Goal: Entertainment & Leisure: Consume media (video, audio)

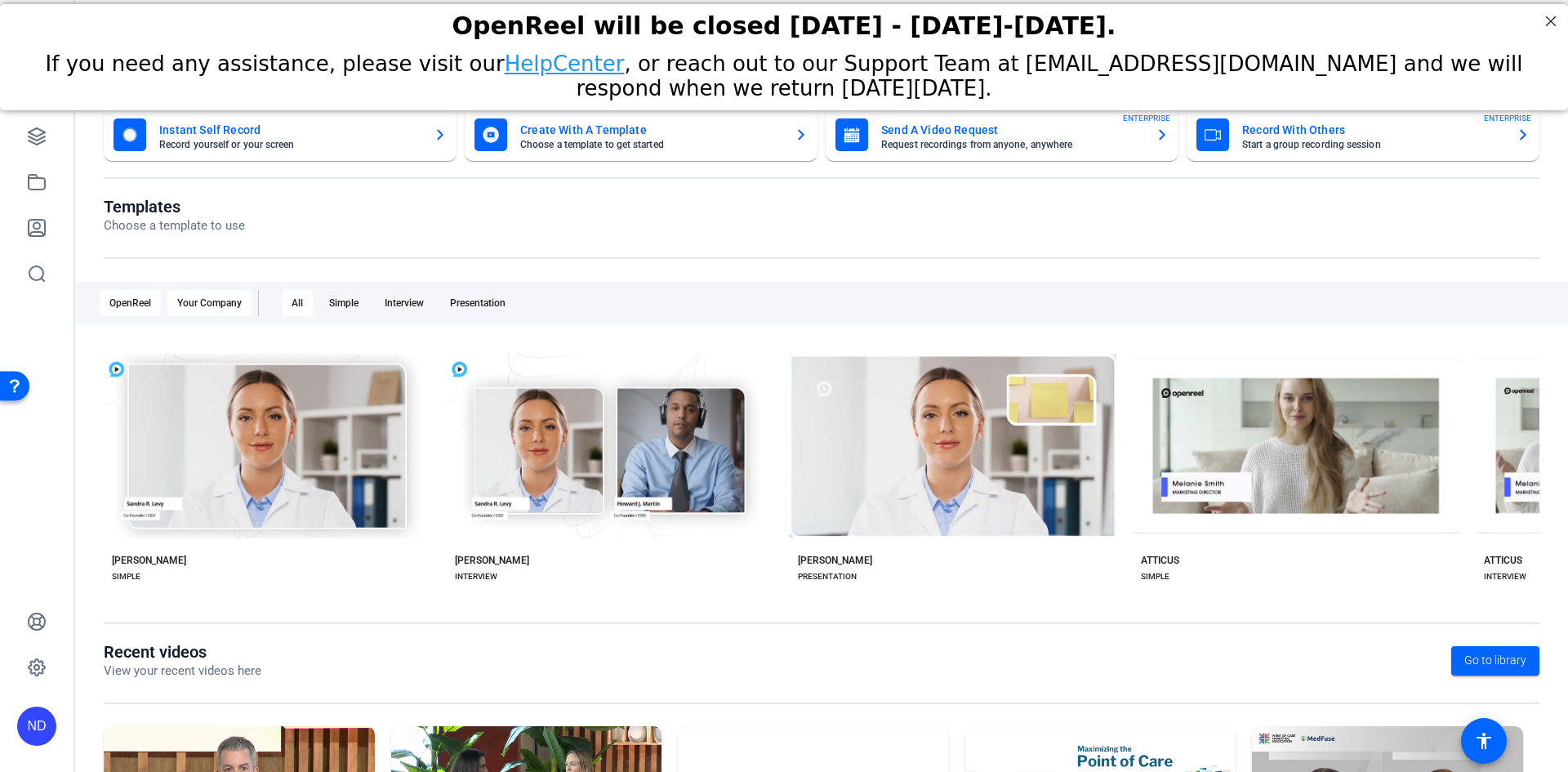
click at [208, 306] on div "Your Company" at bounding box center [209, 303] width 84 height 26
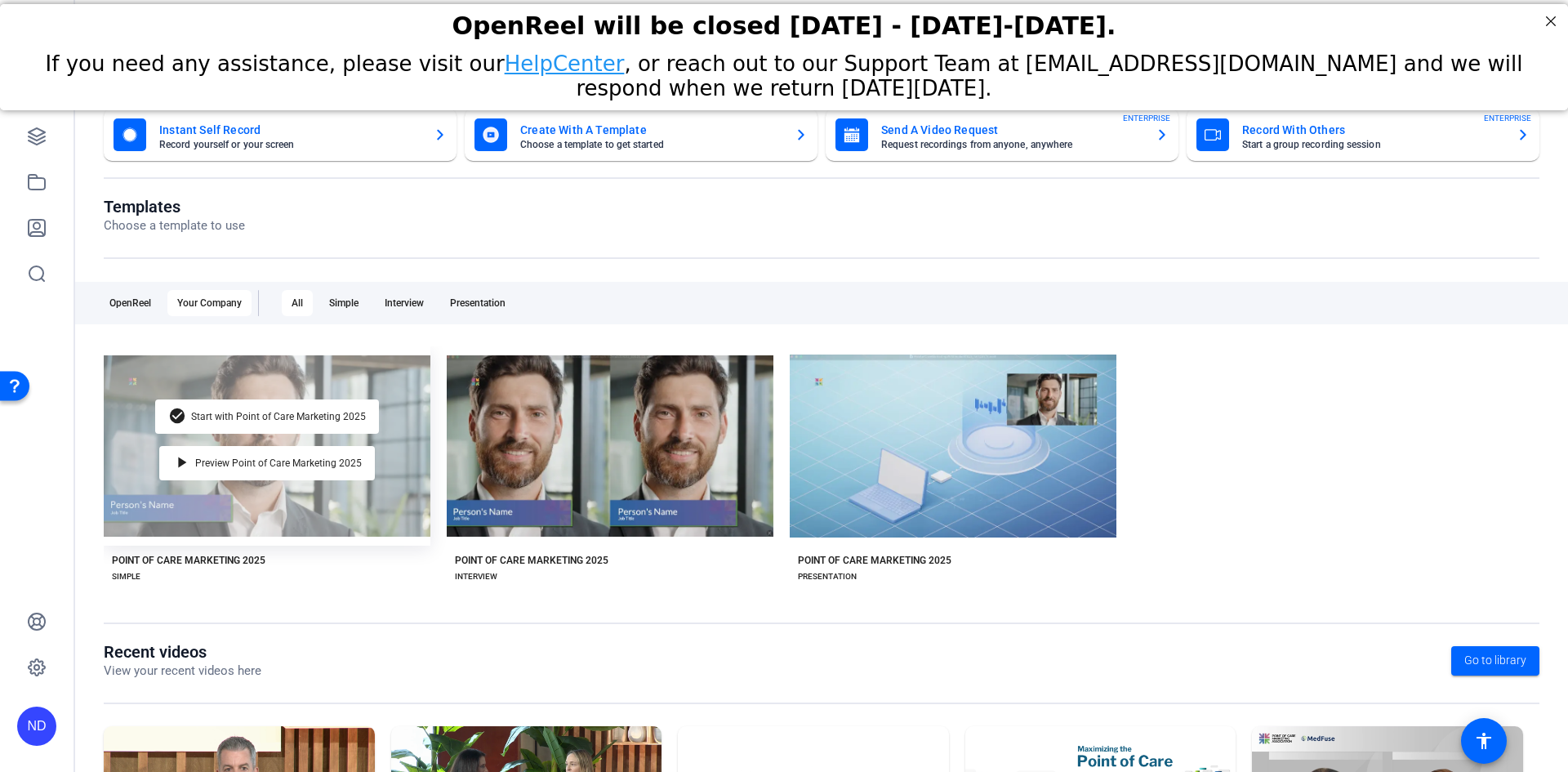
drag, startPoint x: 287, startPoint y: 433, endPoint x: 305, endPoint y: 392, distance: 44.8
click at [308, 386] on div "check_circle Start with Point of Care Marketing 2025 play_arrow Preview Point o…" at bounding box center [267, 446] width 326 height 199
click at [241, 459] on span "Preview Point of Care Marketing 2025" at bounding box center [278, 463] width 166 height 10
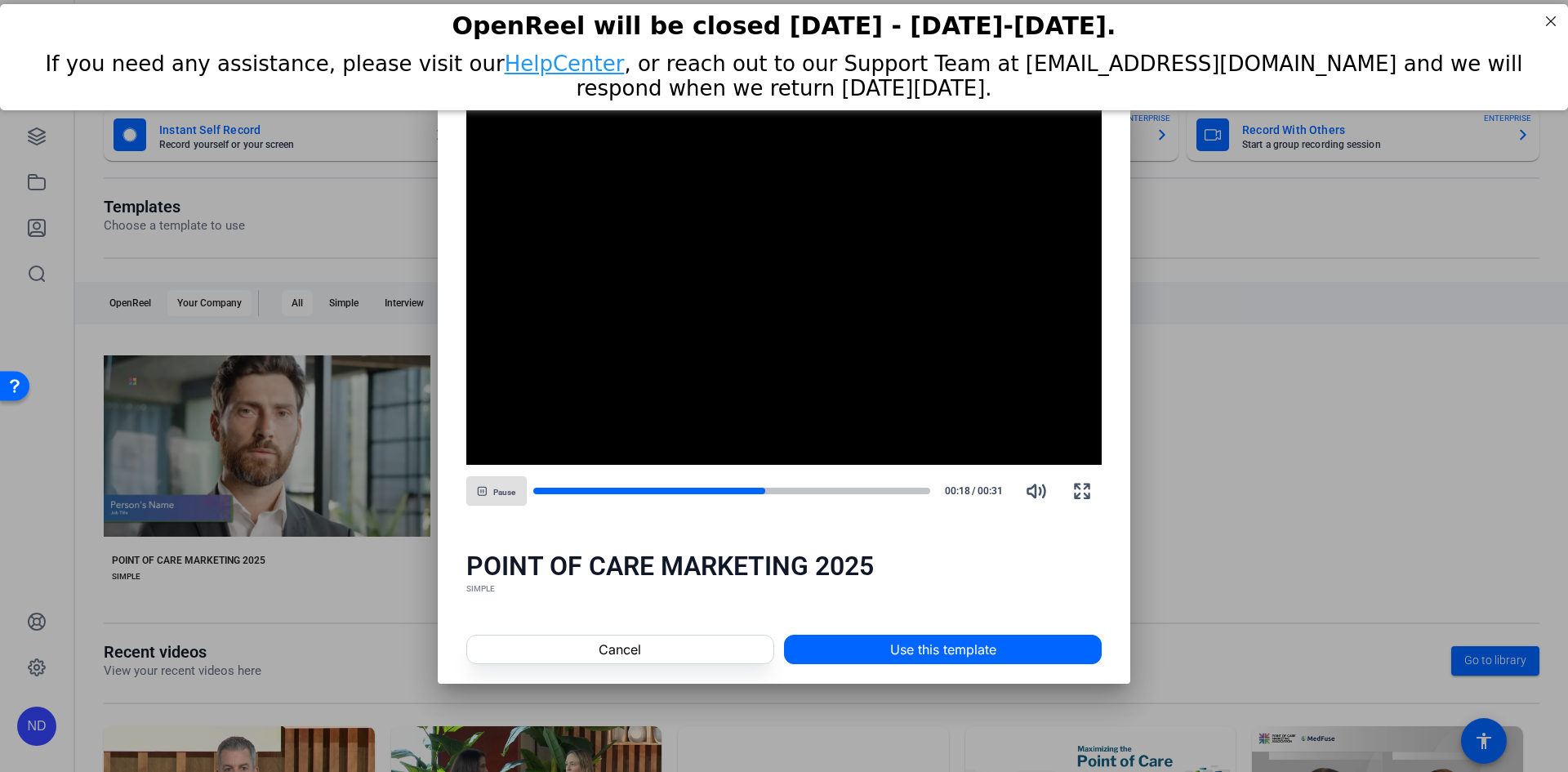
click at [1223, 543] on div at bounding box center [784, 386] width 1568 height 772
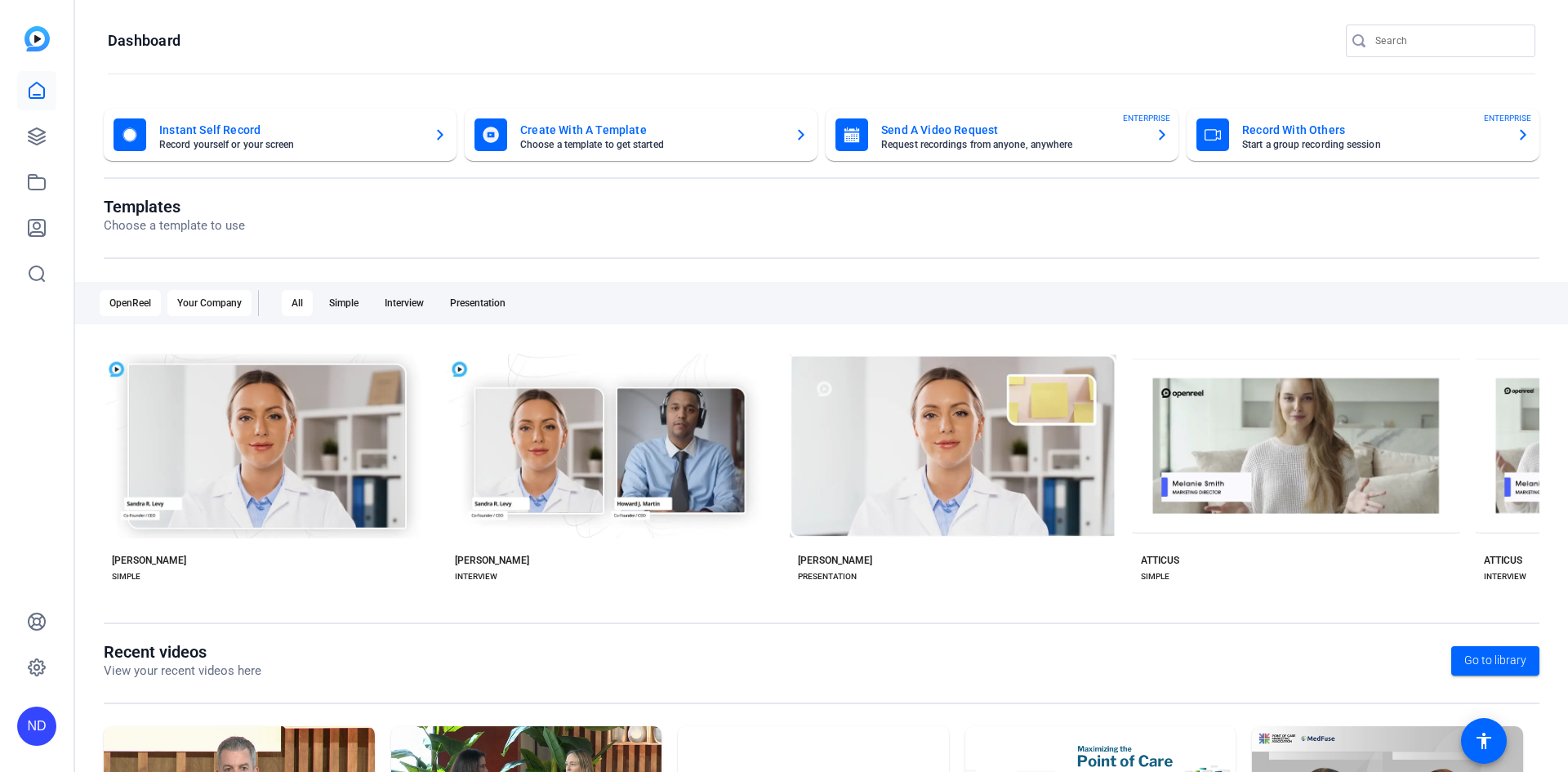
click at [213, 304] on div "Your Company" at bounding box center [209, 303] width 84 height 26
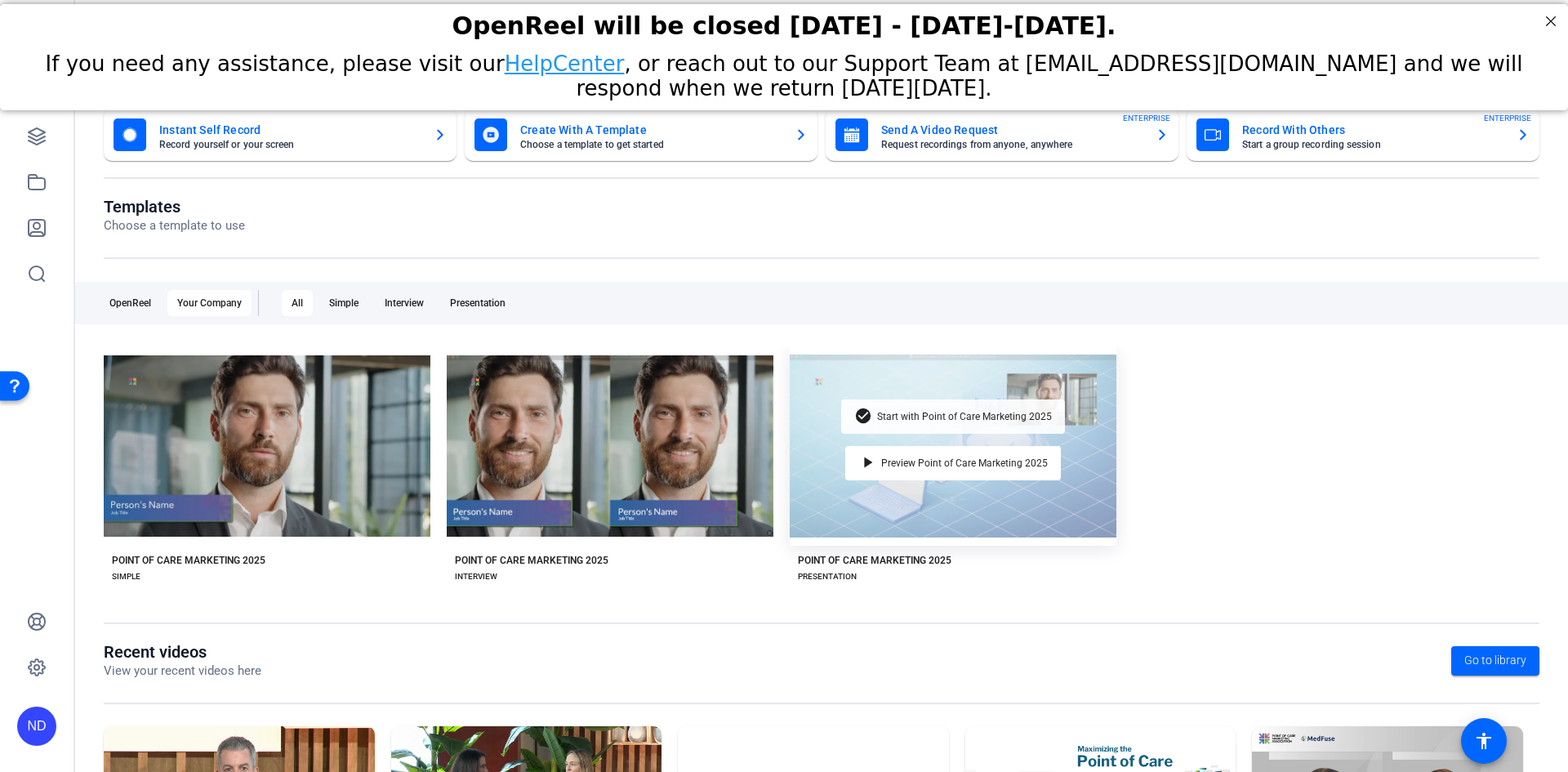
click at [939, 409] on div "check_circle Start with Point of Care Marketing 2025" at bounding box center [953, 417] width 224 height 35
click at [928, 471] on div "play_arrow Preview Point of Care Marketing 2025" at bounding box center [953, 463] width 216 height 35
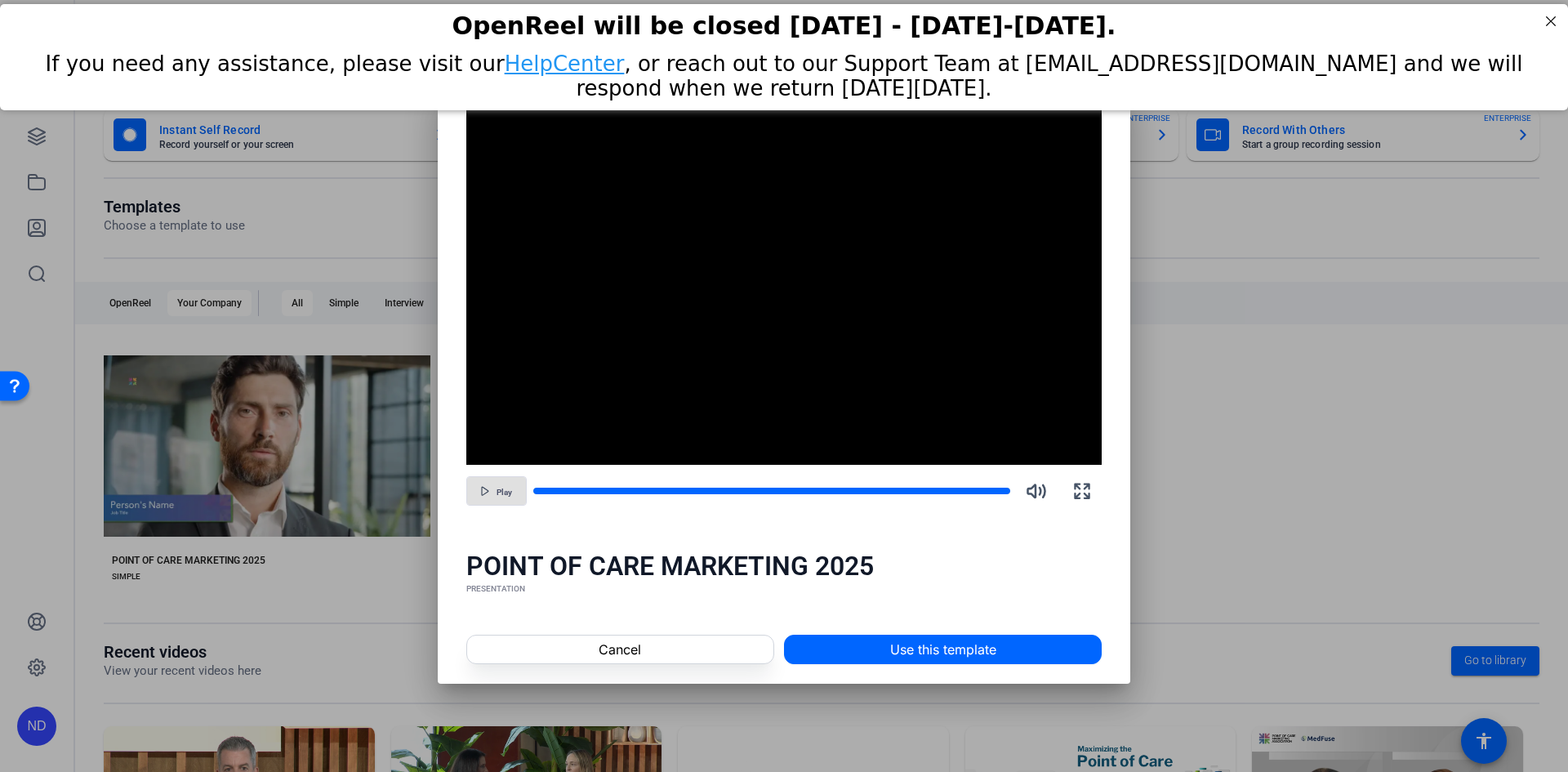
click at [505, 495] on span "Play" at bounding box center [504, 493] width 16 height 10
click at [813, 494] on div at bounding box center [732, 491] width 398 height 8
click at [803, 494] on div at bounding box center [681, 491] width 297 height 8
click at [789, 489] on div at bounding box center [685, 491] width 304 height 8
click at [696, 488] on div at bounding box center [663, 491] width 261 height 8
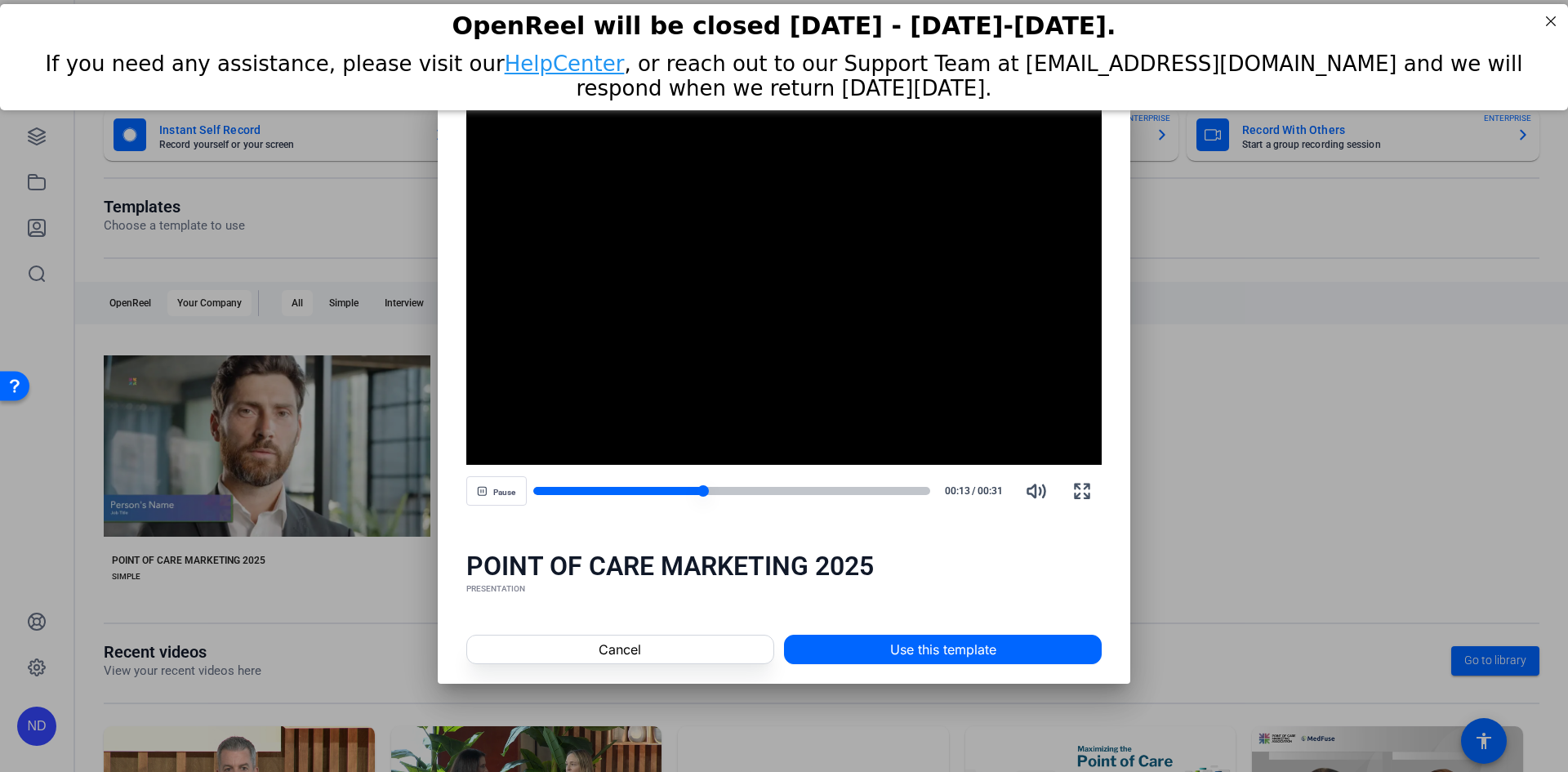
click at [623, 489] on div at bounding box center [618, 491] width 170 height 8
click at [556, 489] on div at bounding box center [581, 491] width 96 height 8
click at [541, 491] on div at bounding box center [546, 491] width 26 height 8
click at [1300, 457] on div at bounding box center [784, 386] width 1568 height 772
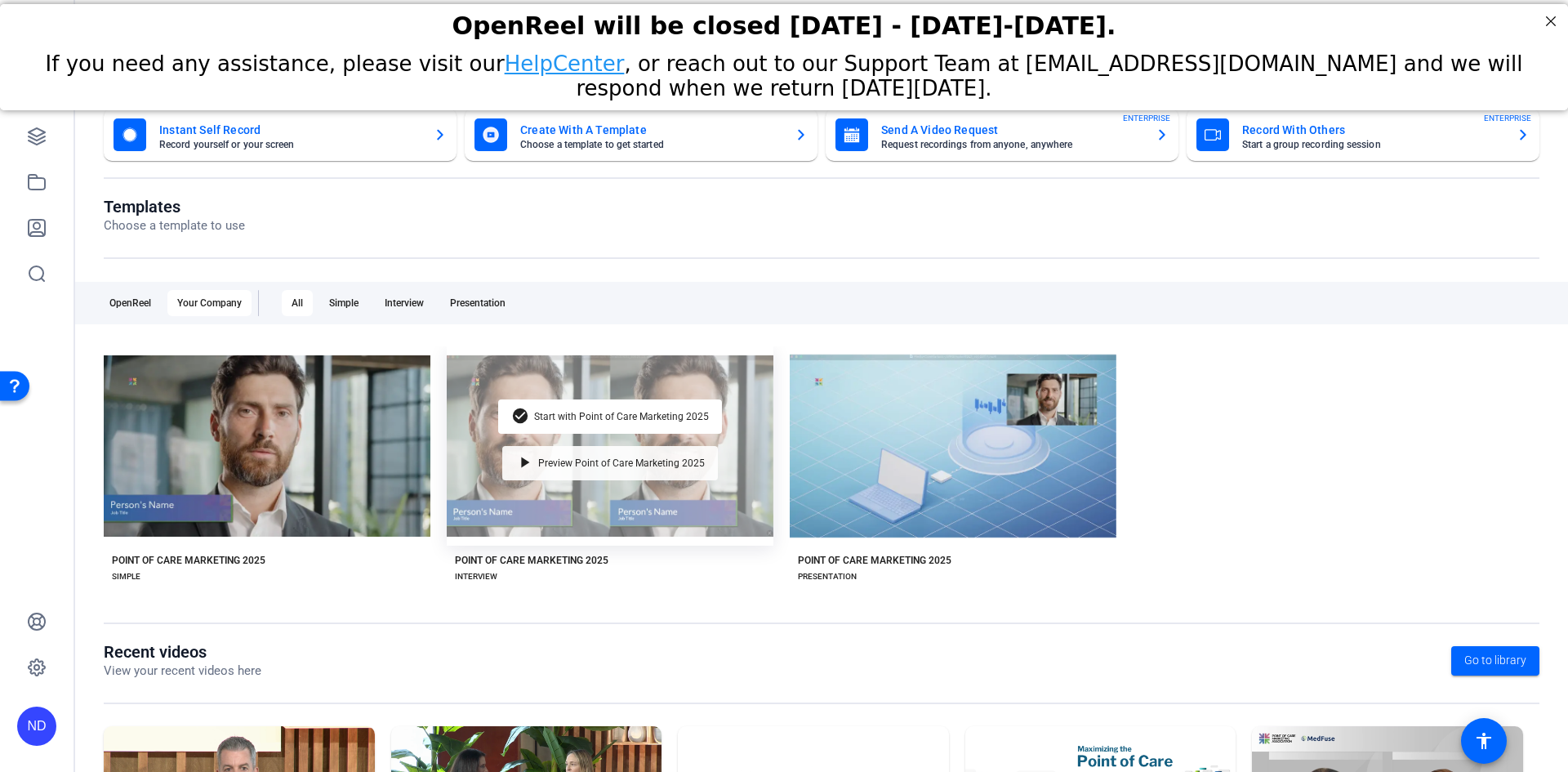
click at [635, 465] on span "Preview Point of Care Marketing 2025" at bounding box center [621, 463] width 166 height 10
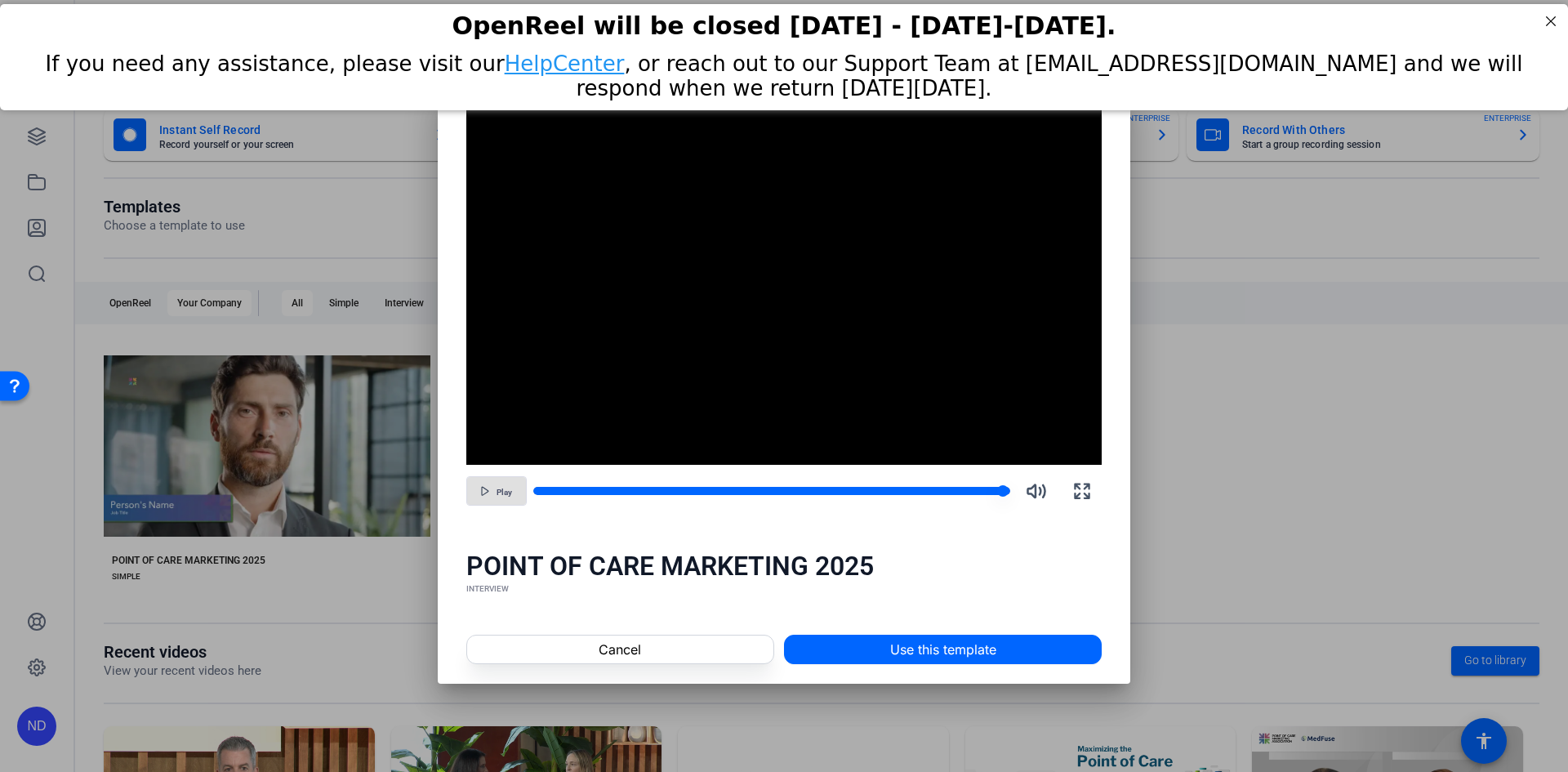
click at [581, 489] on div at bounding box center [772, 491] width 478 height 8
drag, startPoint x: 541, startPoint y: 491, endPoint x: 614, endPoint y: 497, distance: 73.2
click at [613, 497] on div at bounding box center [732, 491] width 398 height 12
click at [615, 497] on div at bounding box center [732, 491] width 398 height 12
click at [542, 492] on div at bounding box center [581, 491] width 96 height 8
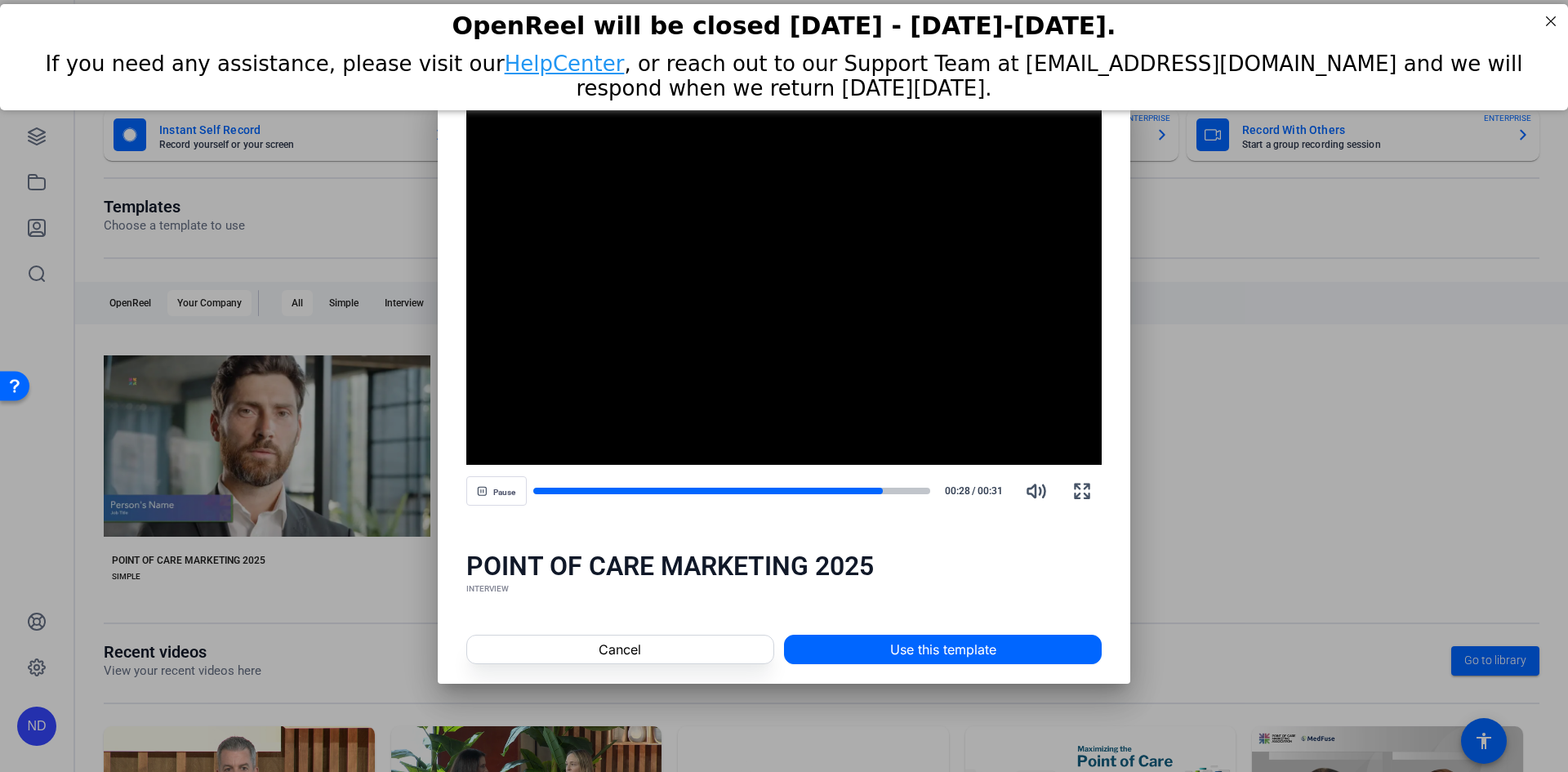
click at [1245, 490] on div at bounding box center [784, 386] width 1568 height 772
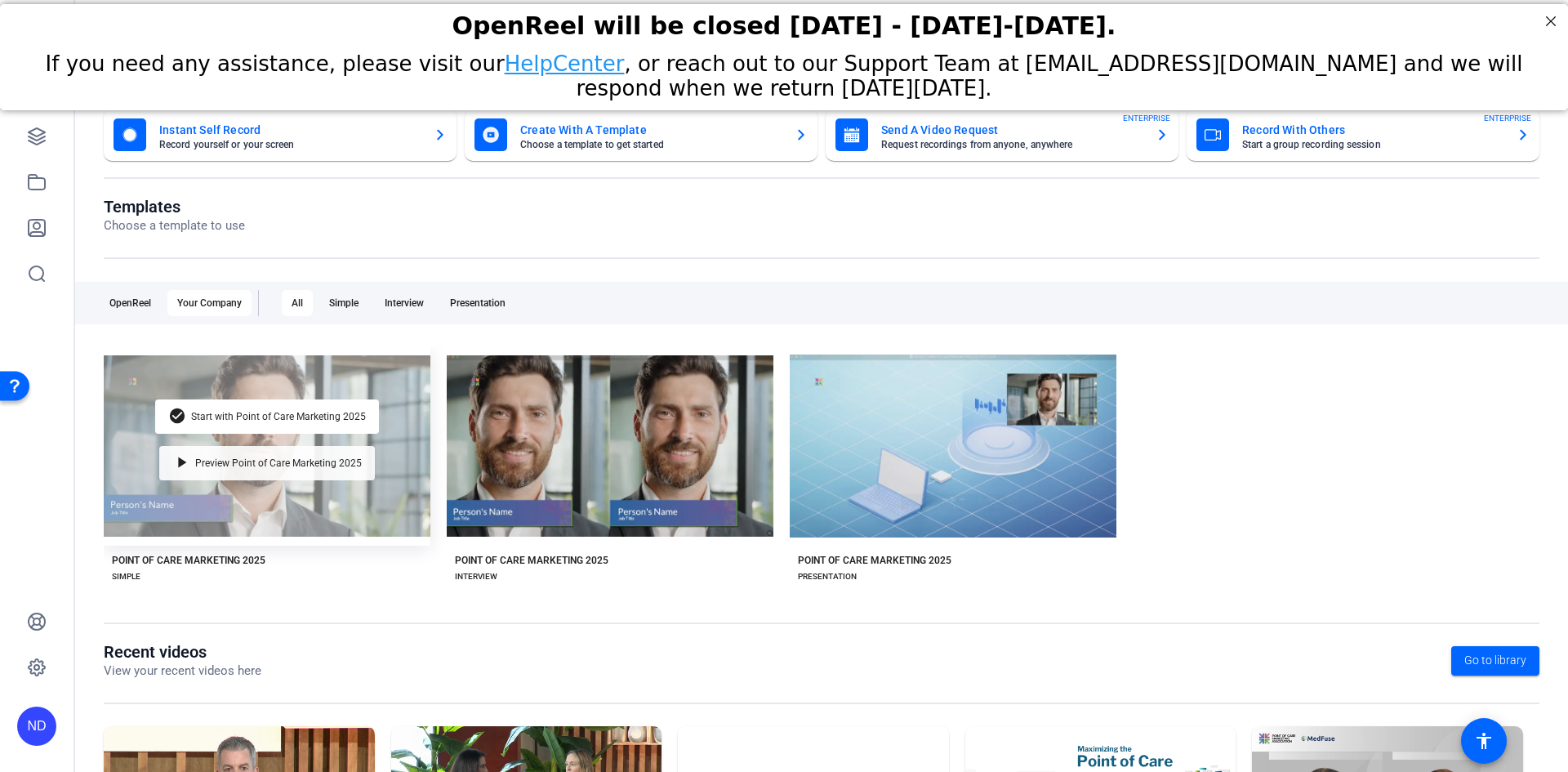
click at [278, 464] on span "Preview Point of Care Marketing 2025" at bounding box center [278, 463] width 166 height 10
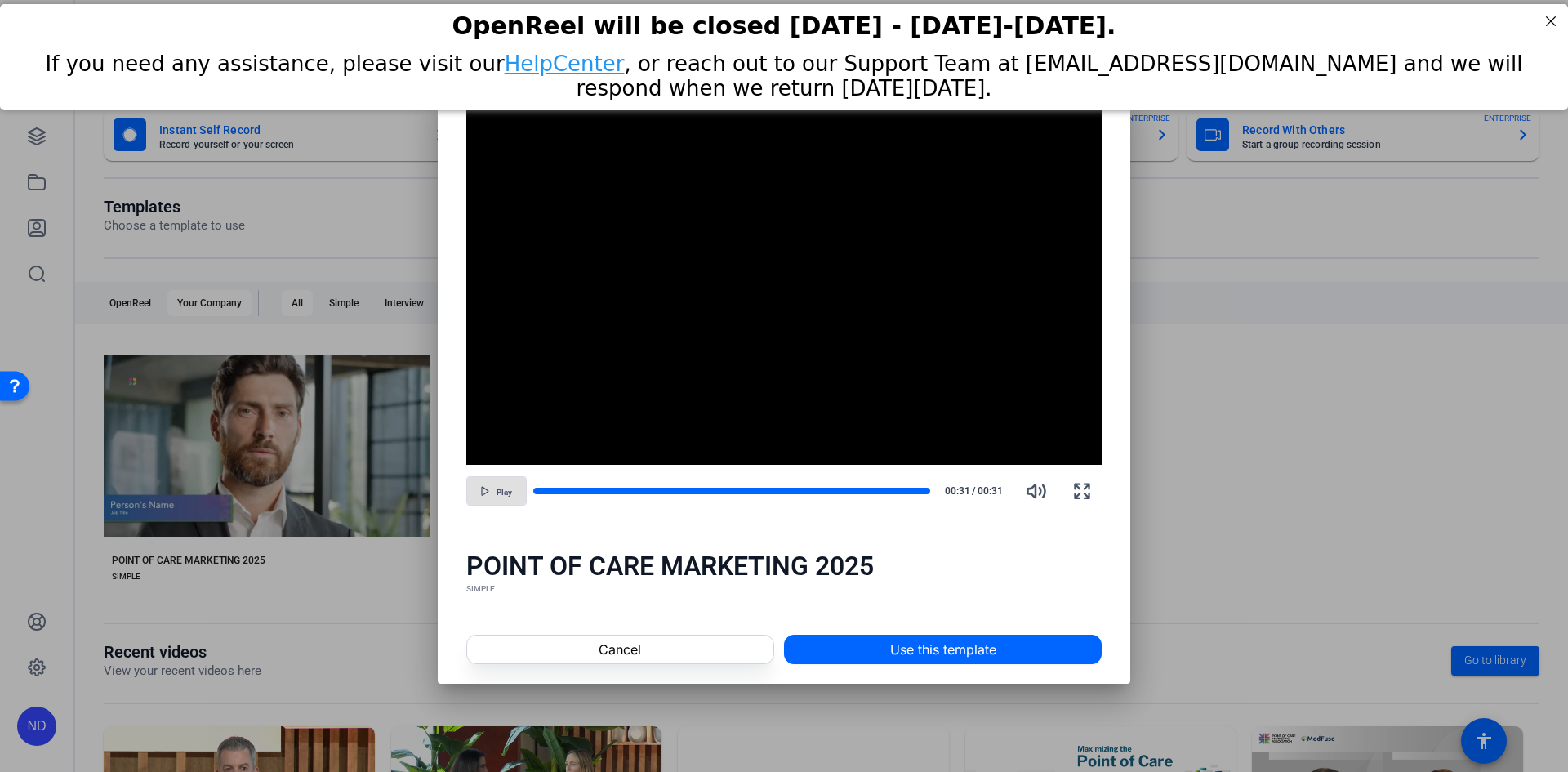
click at [1317, 485] on div at bounding box center [784, 386] width 1568 height 772
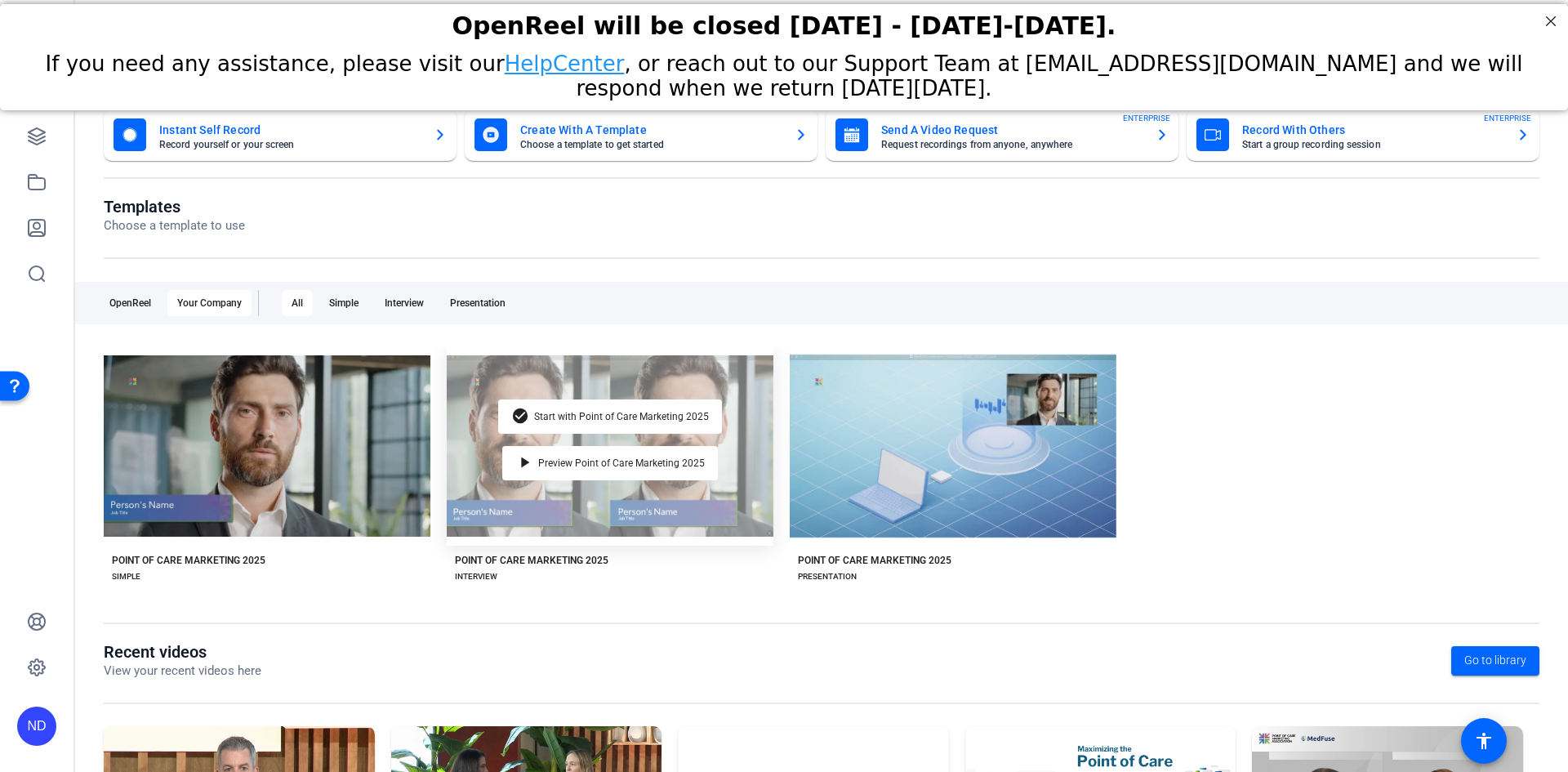
click at [602, 517] on div "check_circle Start with Point of Care Marketing 2025 play_arrow Preview Point o…" at bounding box center [610, 446] width 326 height 199
click at [595, 465] on span "Preview Point of Care Marketing 2025" at bounding box center [621, 463] width 166 height 10
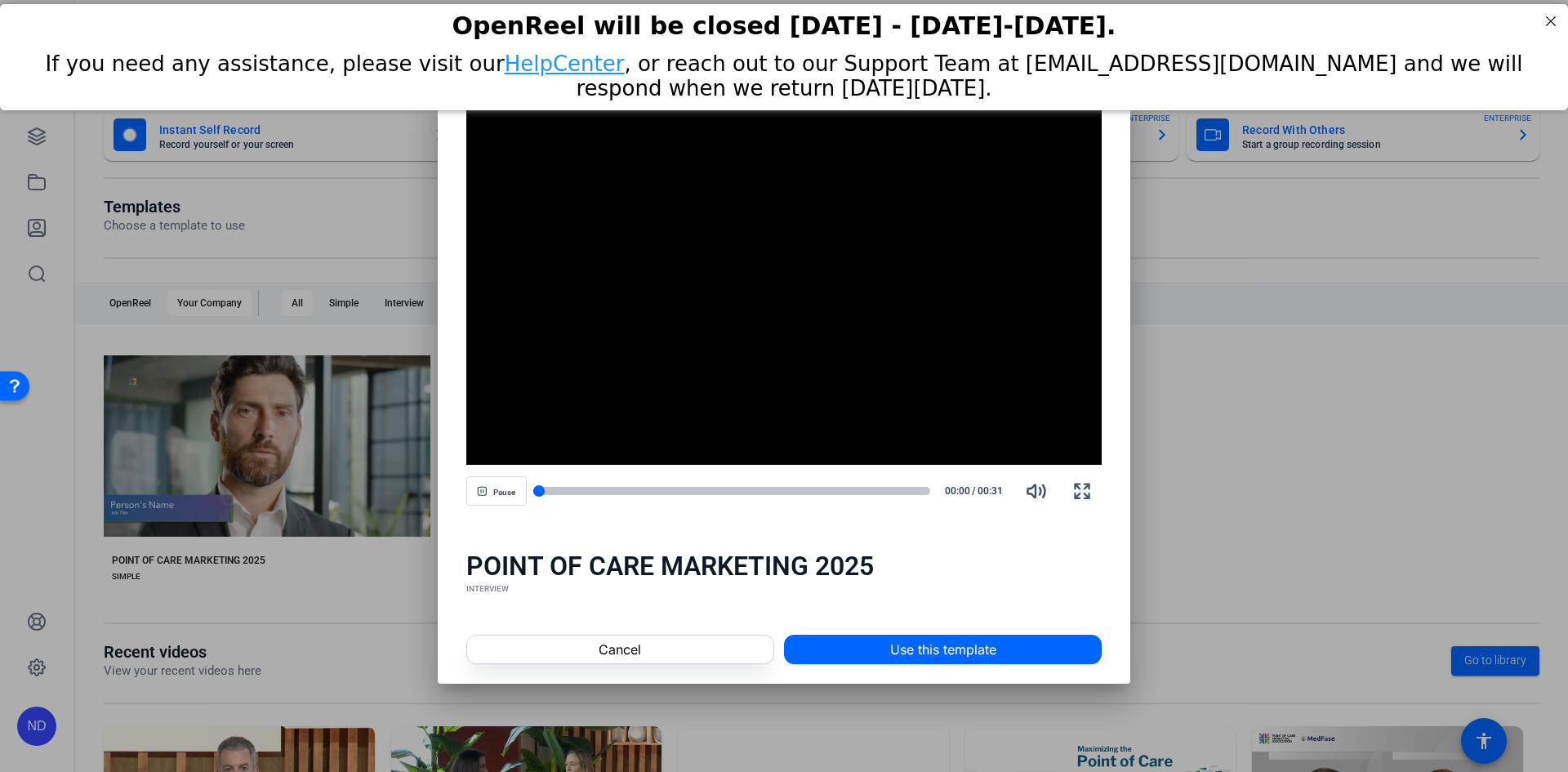
click at [723, 489] on div at bounding box center [732, 491] width 398 height 8
click at [747, 489] on div at bounding box center [732, 491] width 398 height 8
click at [809, 489] on div at bounding box center [732, 491] width 398 height 8
click at [838, 489] on div at bounding box center [732, 491] width 398 height 8
click at [873, 493] on div at bounding box center [732, 491] width 398 height 8
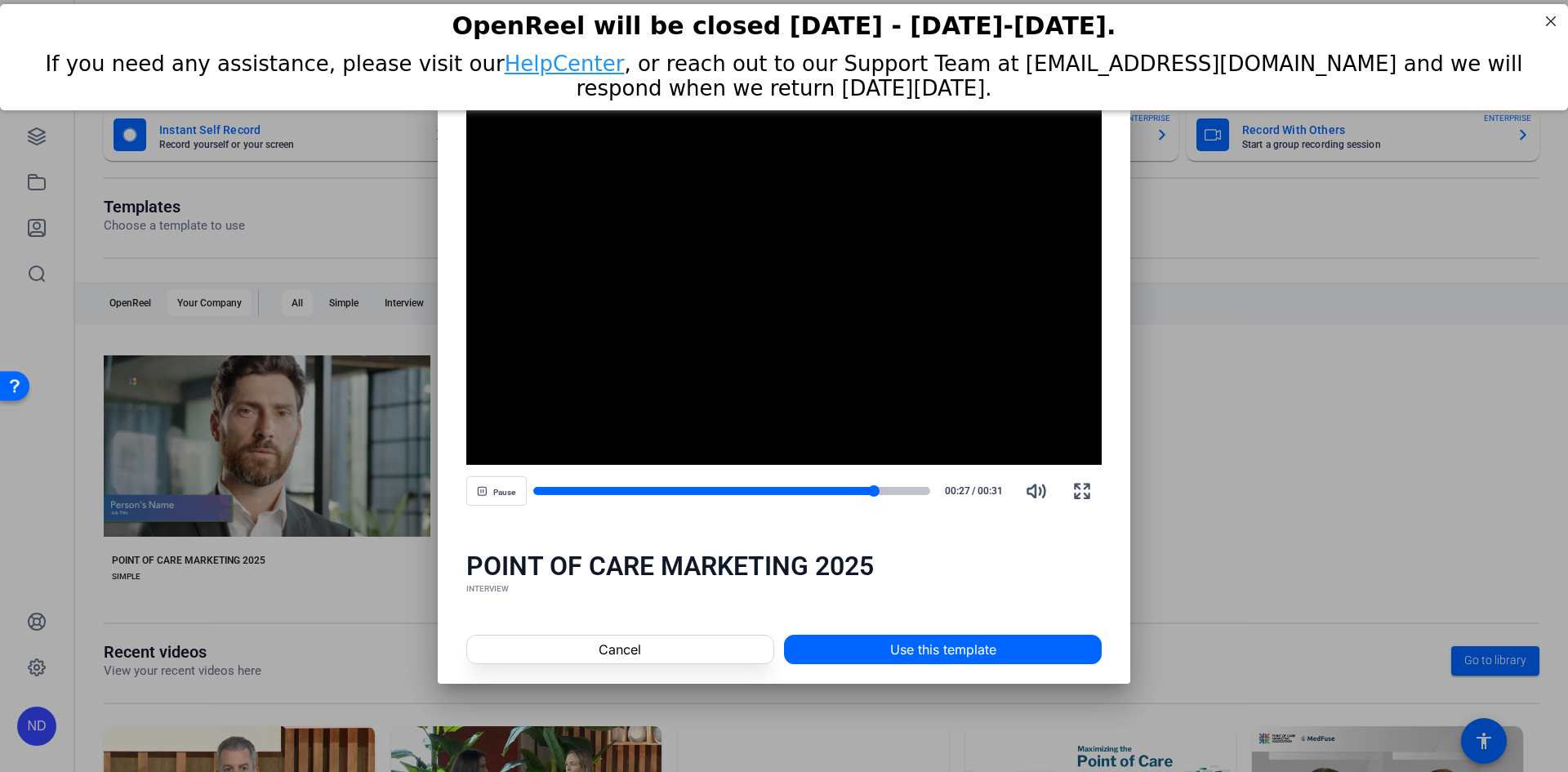
drag, startPoint x: 902, startPoint y: 491, endPoint x: 923, endPoint y: 490, distance: 21.0
click at [905, 491] on div at bounding box center [732, 491] width 398 height 8
click at [925, 490] on div at bounding box center [732, 491] width 398 height 8
click at [925, 490] on div at bounding box center [928, 491] width 12 height 12
click at [1266, 484] on div at bounding box center [784, 386] width 1568 height 772
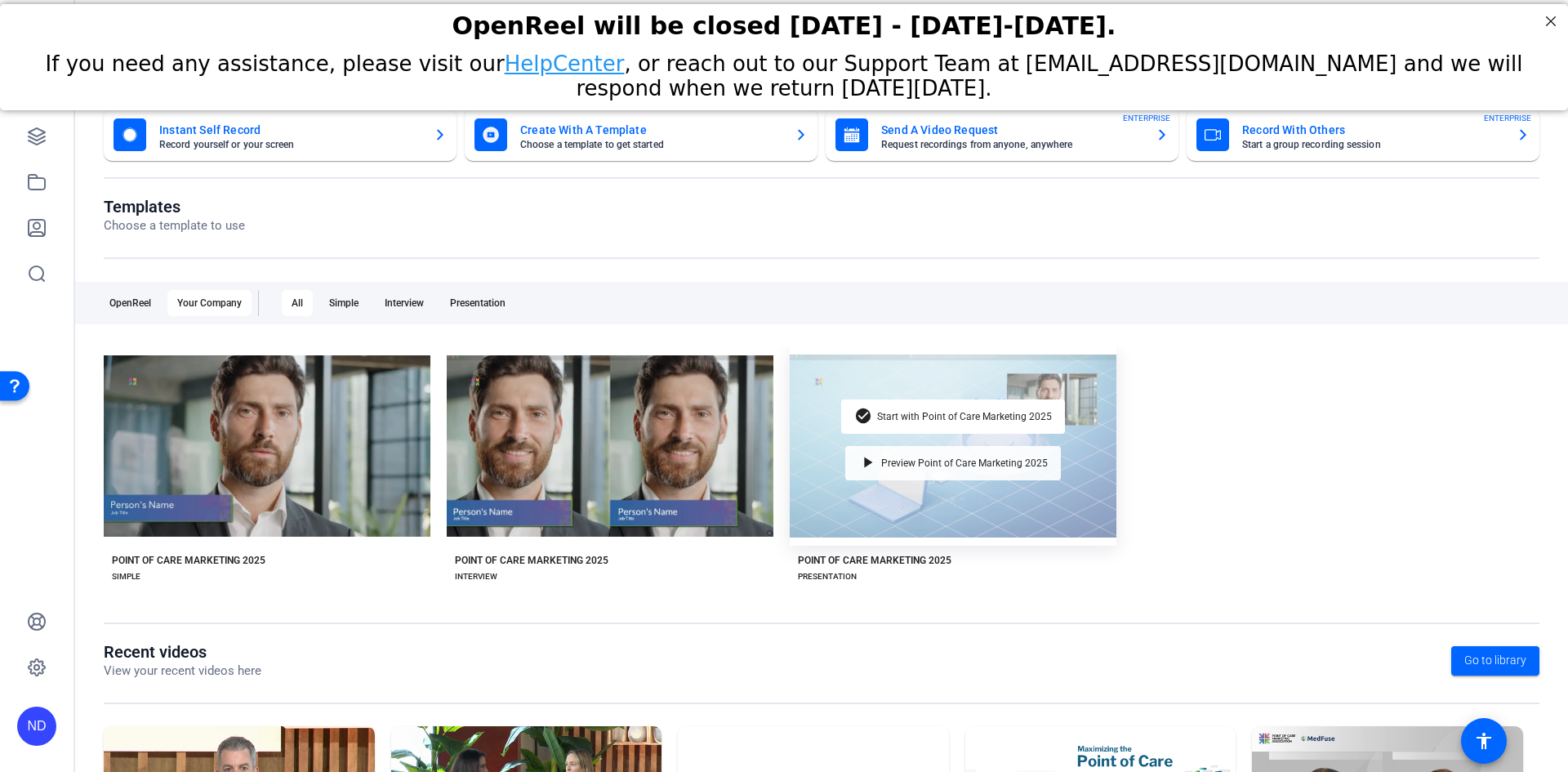
click at [915, 468] on span "Preview Point of Care Marketing 2025" at bounding box center [964, 463] width 166 height 10
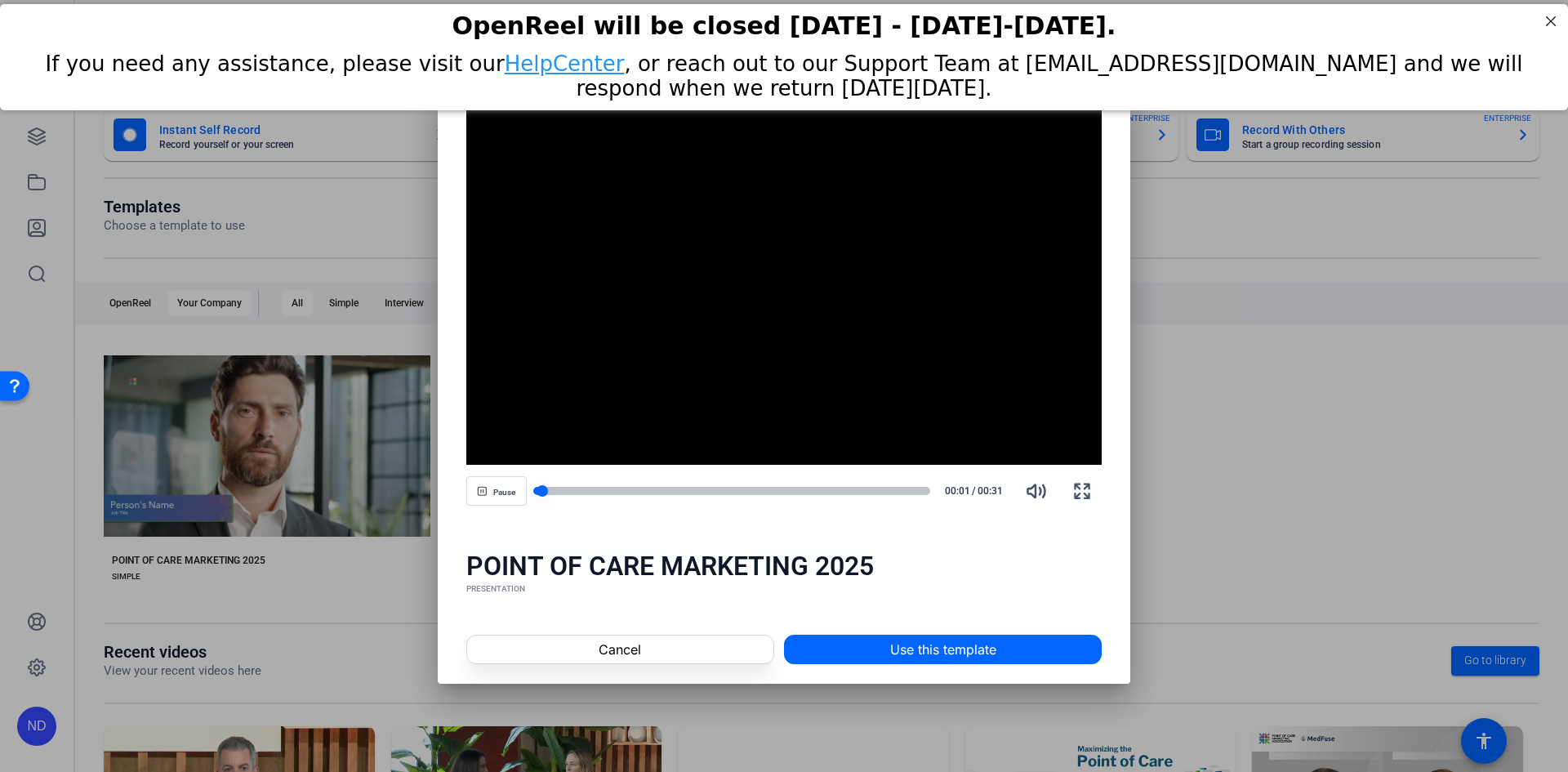
click at [782, 493] on div at bounding box center [732, 491] width 398 height 8
click at [859, 490] on div at bounding box center [732, 491] width 398 height 8
click at [714, 480] on div "Pause 00:27 / 00:31" at bounding box center [784, 491] width 636 height 40
click at [698, 488] on div at bounding box center [704, 491] width 342 height 8
click at [631, 490] on div at bounding box center [618, 491] width 171 height 8
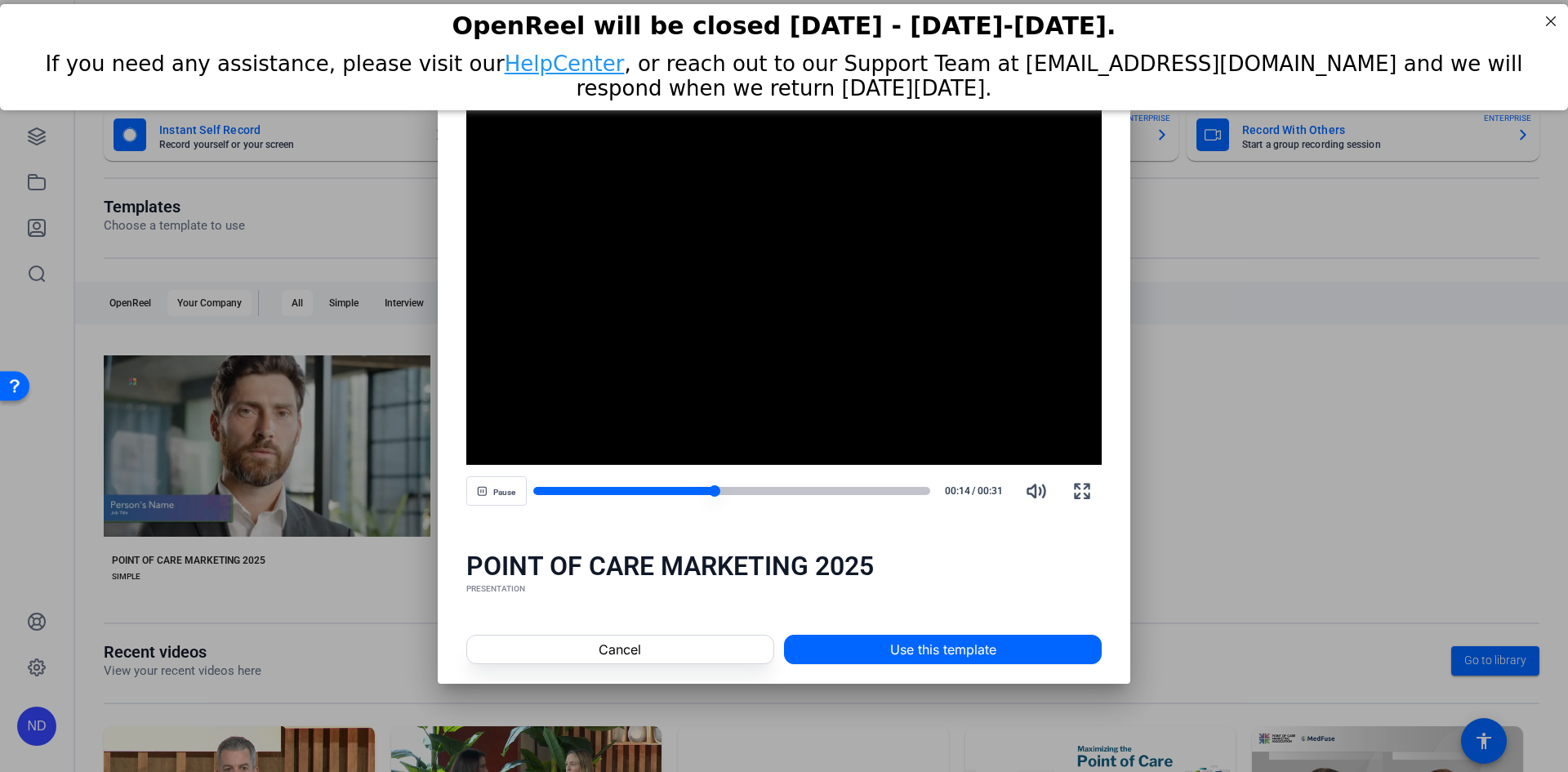
drag, startPoint x: 714, startPoint y: 492, endPoint x: 723, endPoint y: 494, distance: 9.2
click at [723, 494] on div at bounding box center [732, 491] width 398 height 8
click at [766, 492] on div at bounding box center [732, 491] width 398 height 8
click at [783, 492] on div at bounding box center [732, 491] width 398 height 8
click at [856, 491] on div at bounding box center [732, 491] width 398 height 8
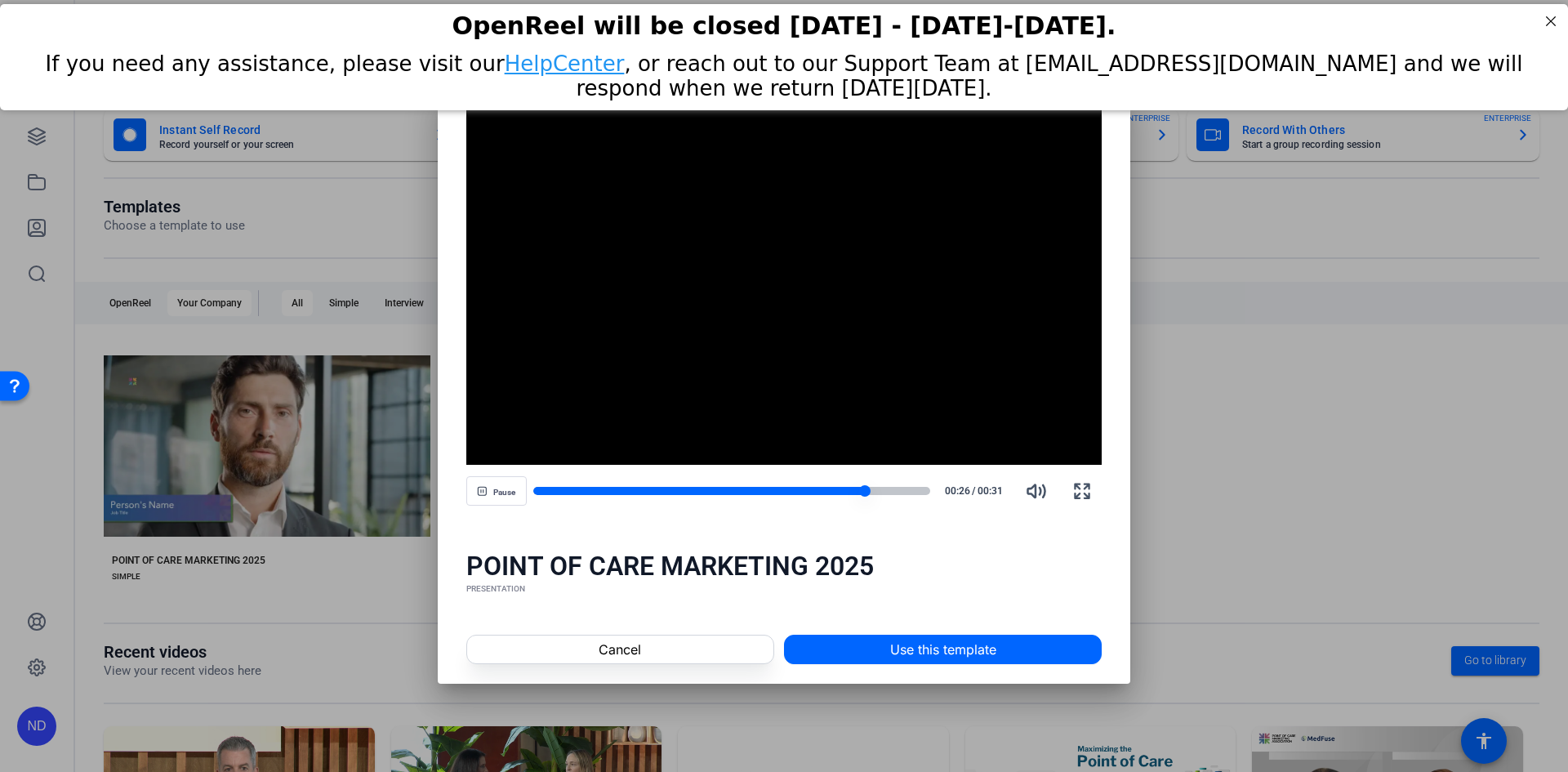
click at [886, 492] on div at bounding box center [732, 491] width 398 height 8
click at [903, 490] on div at bounding box center [732, 491] width 398 height 8
click at [920, 490] on div at bounding box center [732, 491] width 398 height 8
click at [929, 490] on div at bounding box center [732, 491] width 398 height 8
click at [810, 482] on div "Play 00:31 / 00:31" at bounding box center [784, 491] width 636 height 40
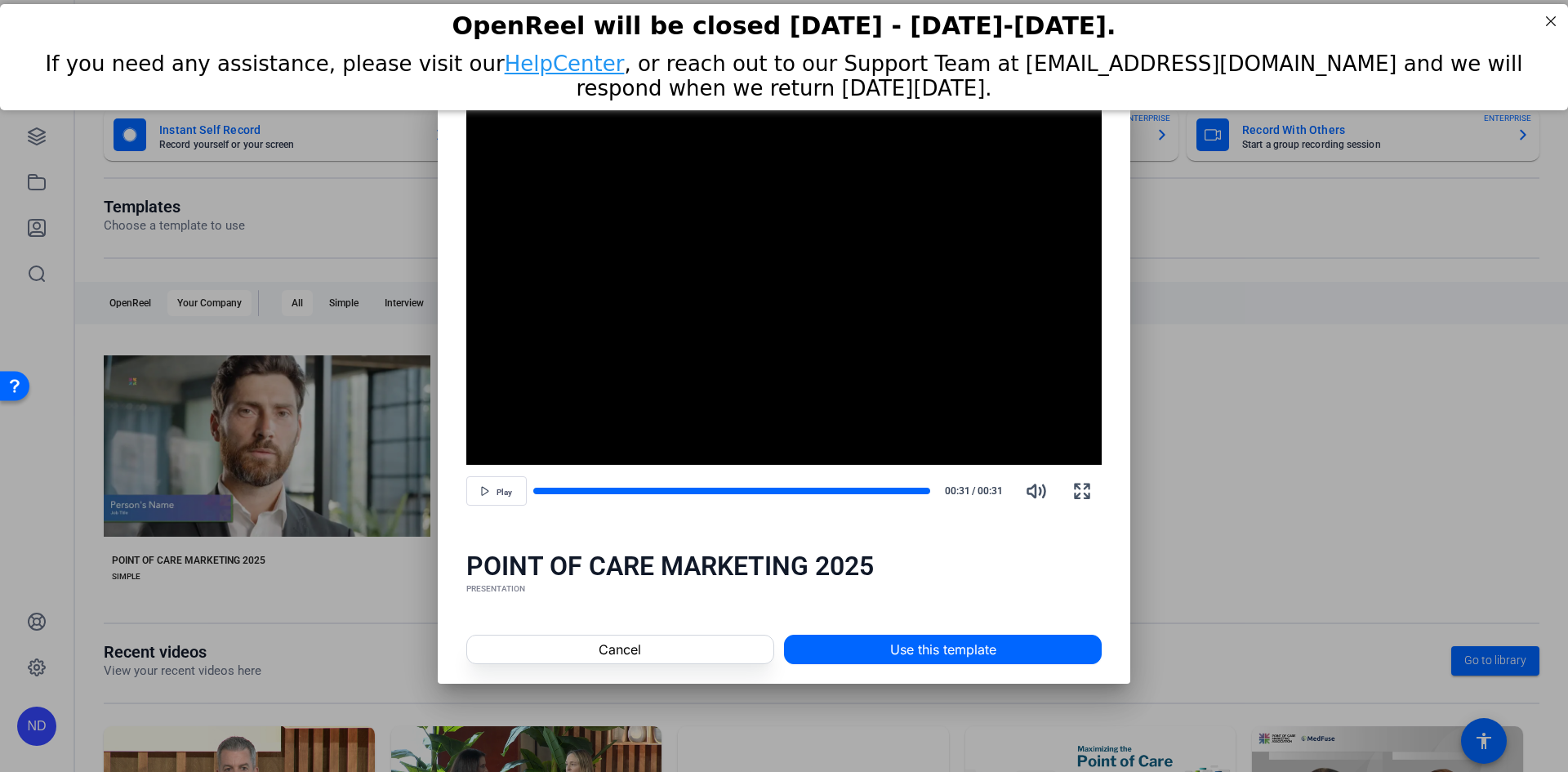
click at [785, 483] on div "Play 00:31 / 00:31" at bounding box center [784, 491] width 636 height 40
click at [780, 489] on div at bounding box center [732, 491] width 398 height 8
click at [728, 489] on div at bounding box center [657, 491] width 247 height 8
click at [630, 484] on div "Play 00:15 / 00:31" at bounding box center [784, 491] width 636 height 40
click at [597, 490] on div at bounding box center [630, 491] width 195 height 8
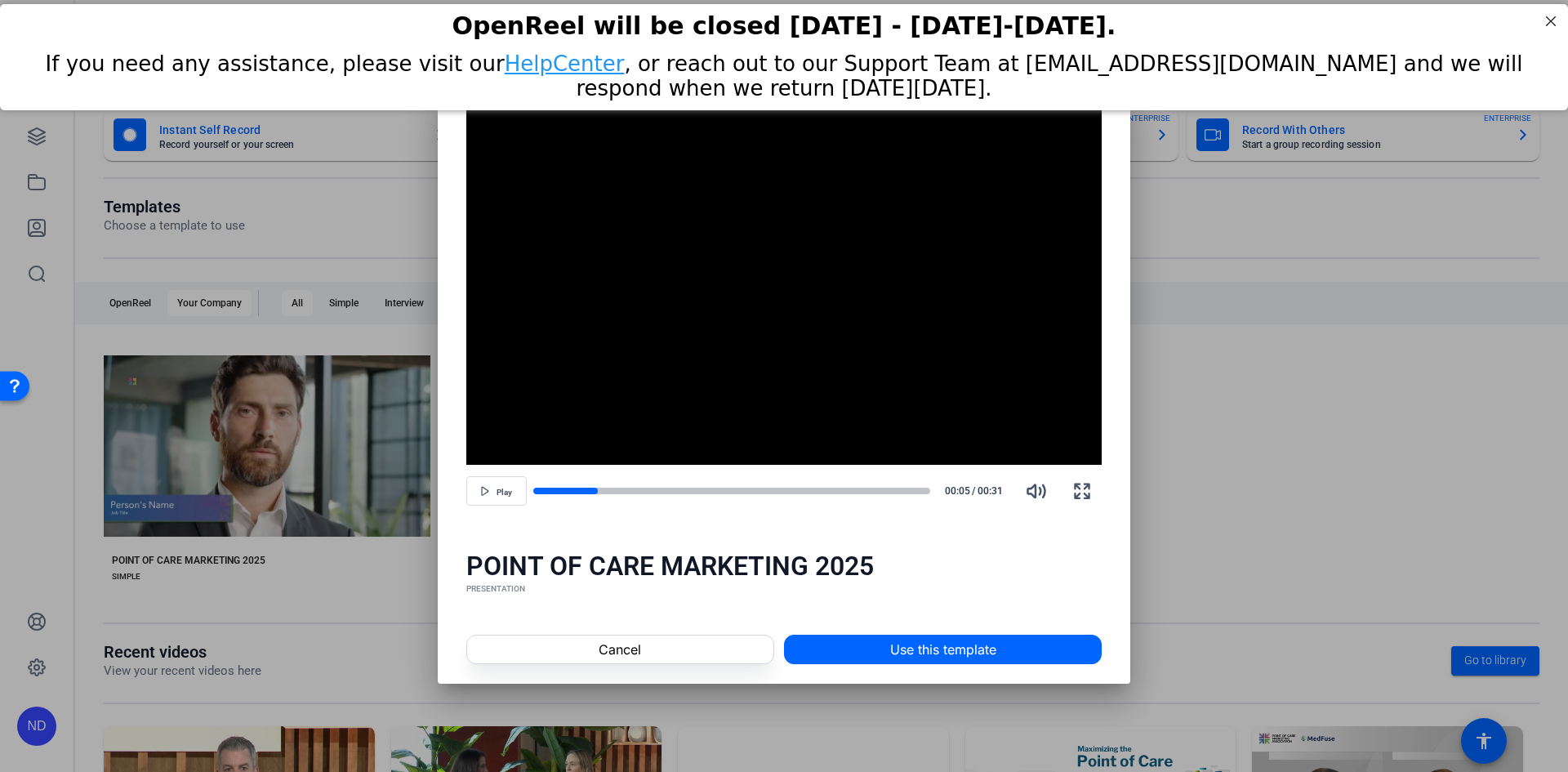
click at [1205, 524] on div at bounding box center [784, 386] width 1568 height 772
